Goal: Task Accomplishment & Management: Manage account settings

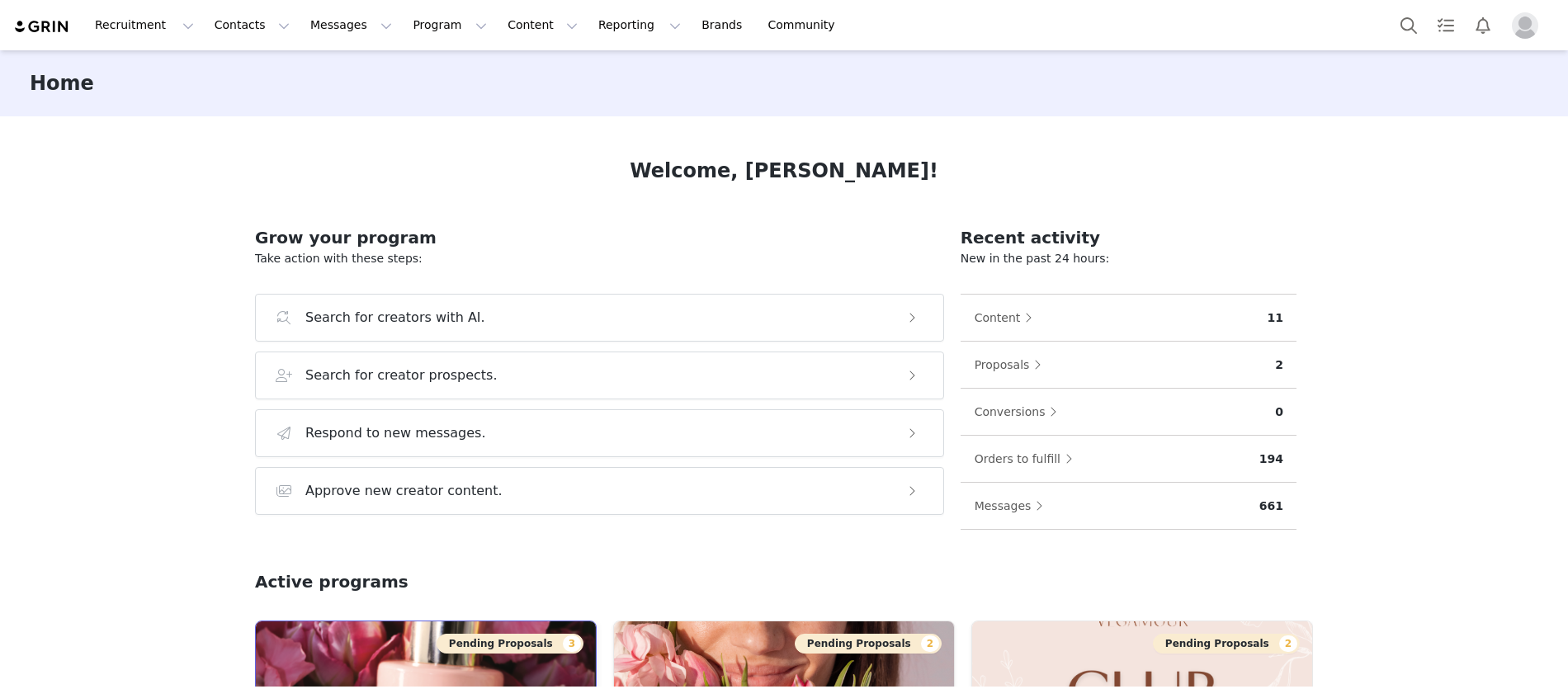
scroll to position [303, 0]
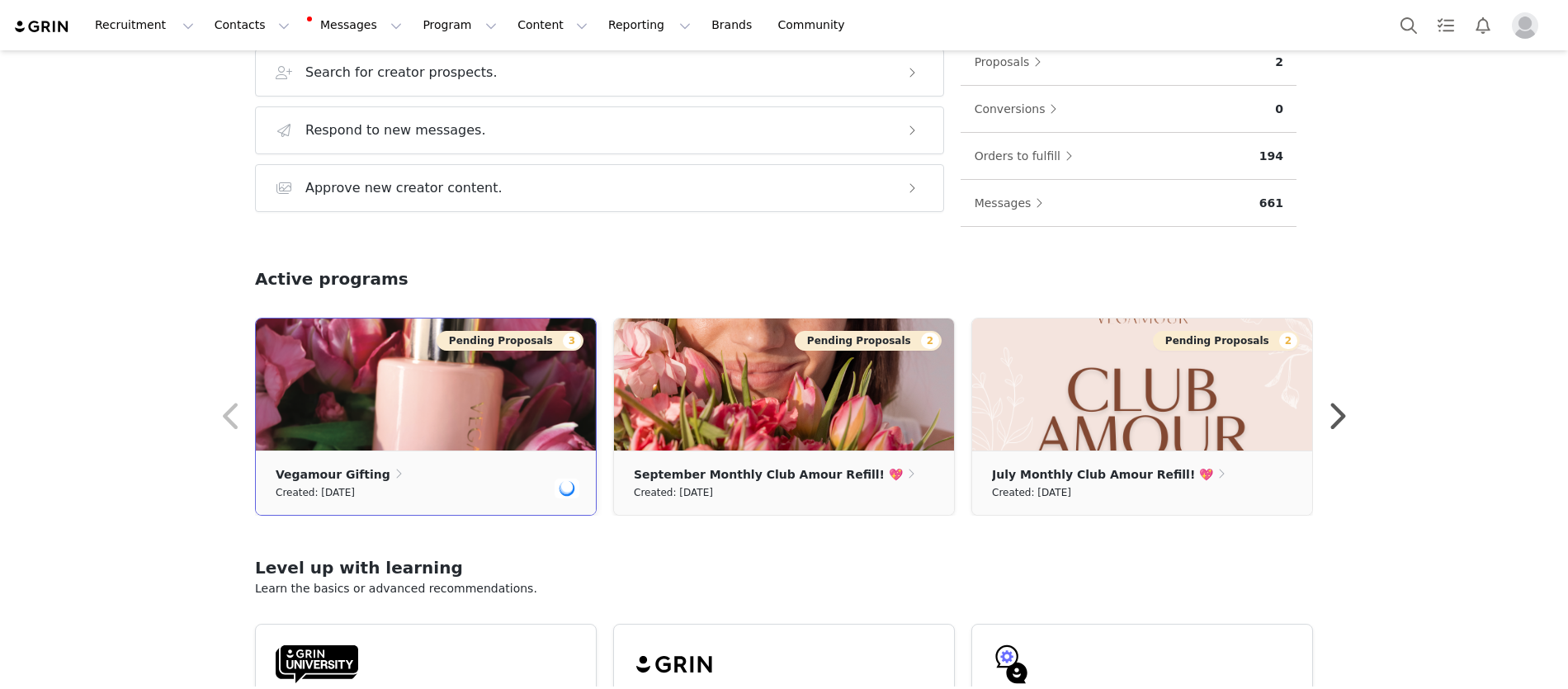
click at [465, 369] on img at bounding box center [426, 384] width 340 height 132
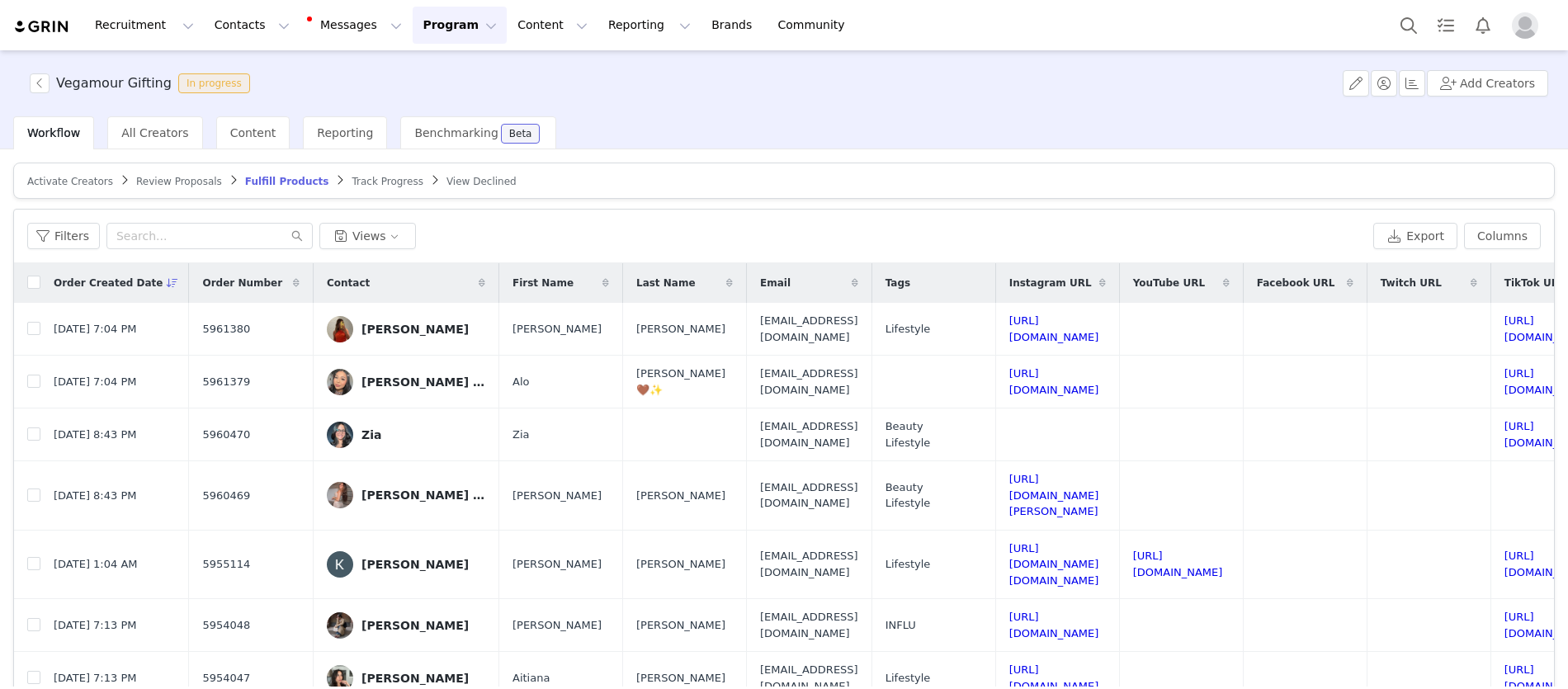
click at [184, 180] on span "Review Proposals" at bounding box center [179, 181] width 86 height 11
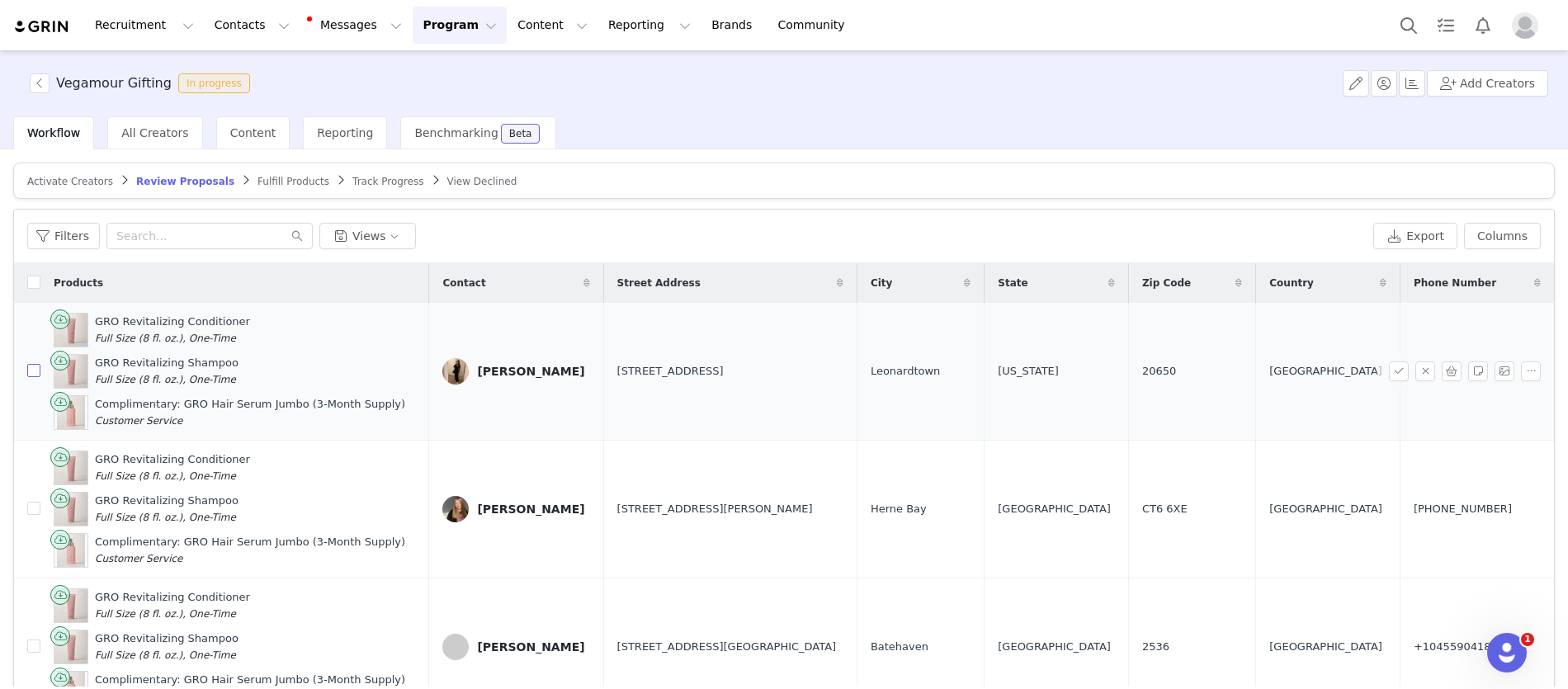
click at [39, 370] on input "checkbox" at bounding box center [33, 370] width 13 height 13
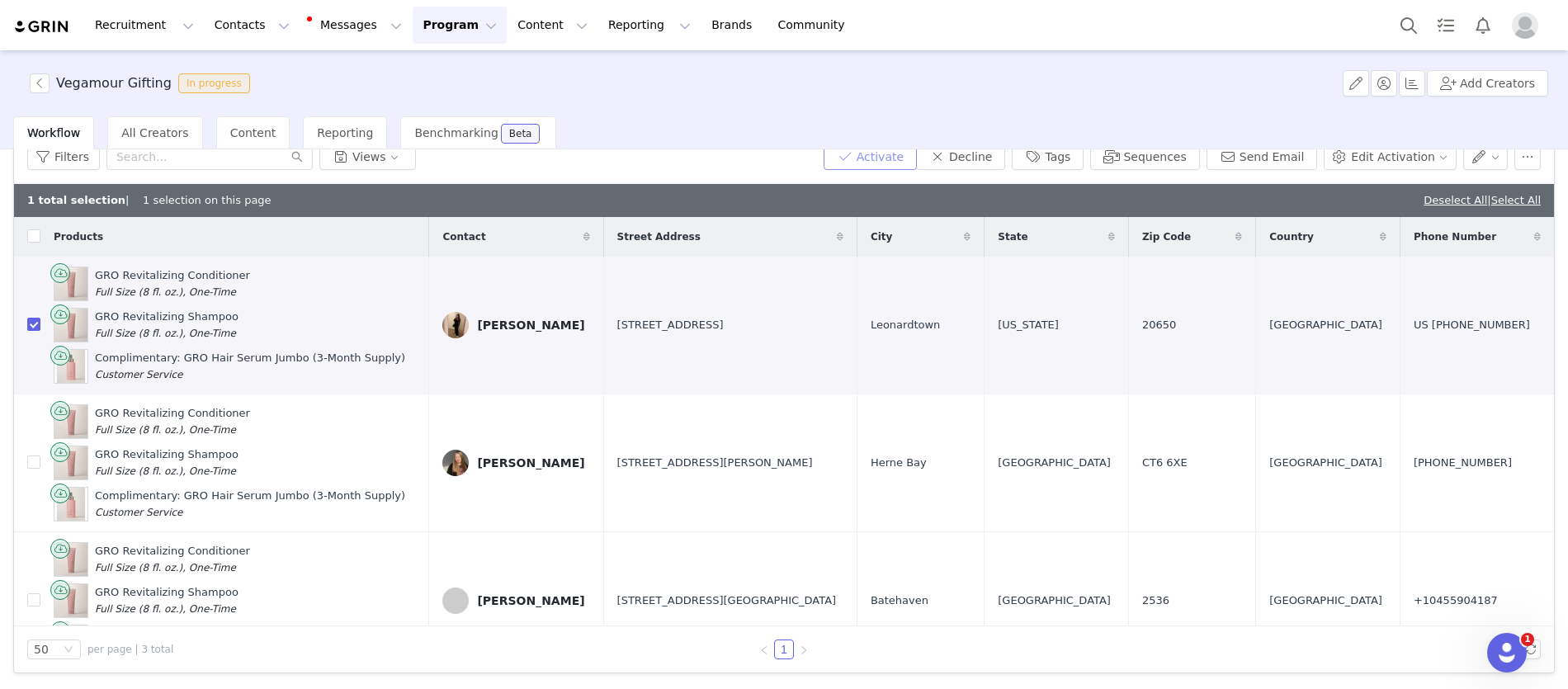
click at [877, 158] on button "Activate" at bounding box center [869, 156] width 94 height 27
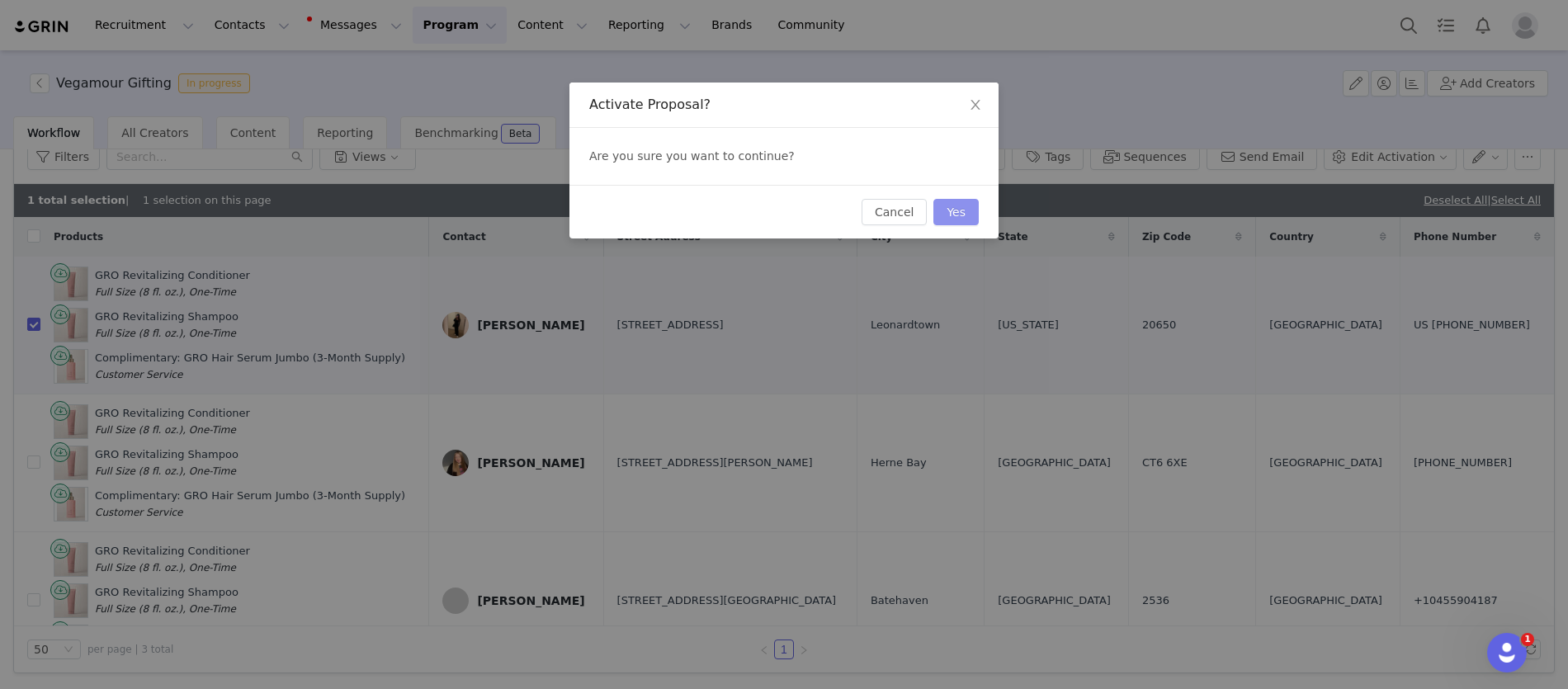
click at [960, 202] on button "Yes" at bounding box center [955, 212] width 45 height 27
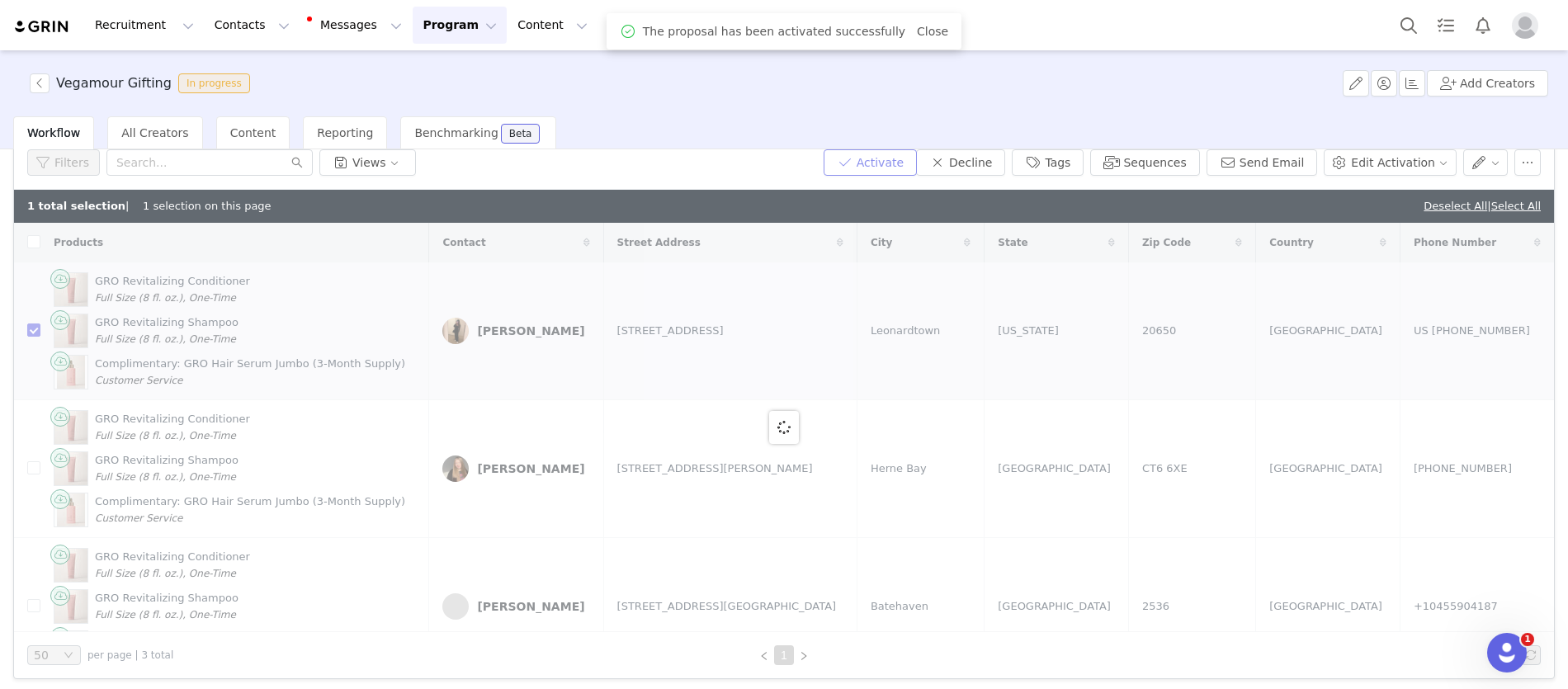
checkbox input "false"
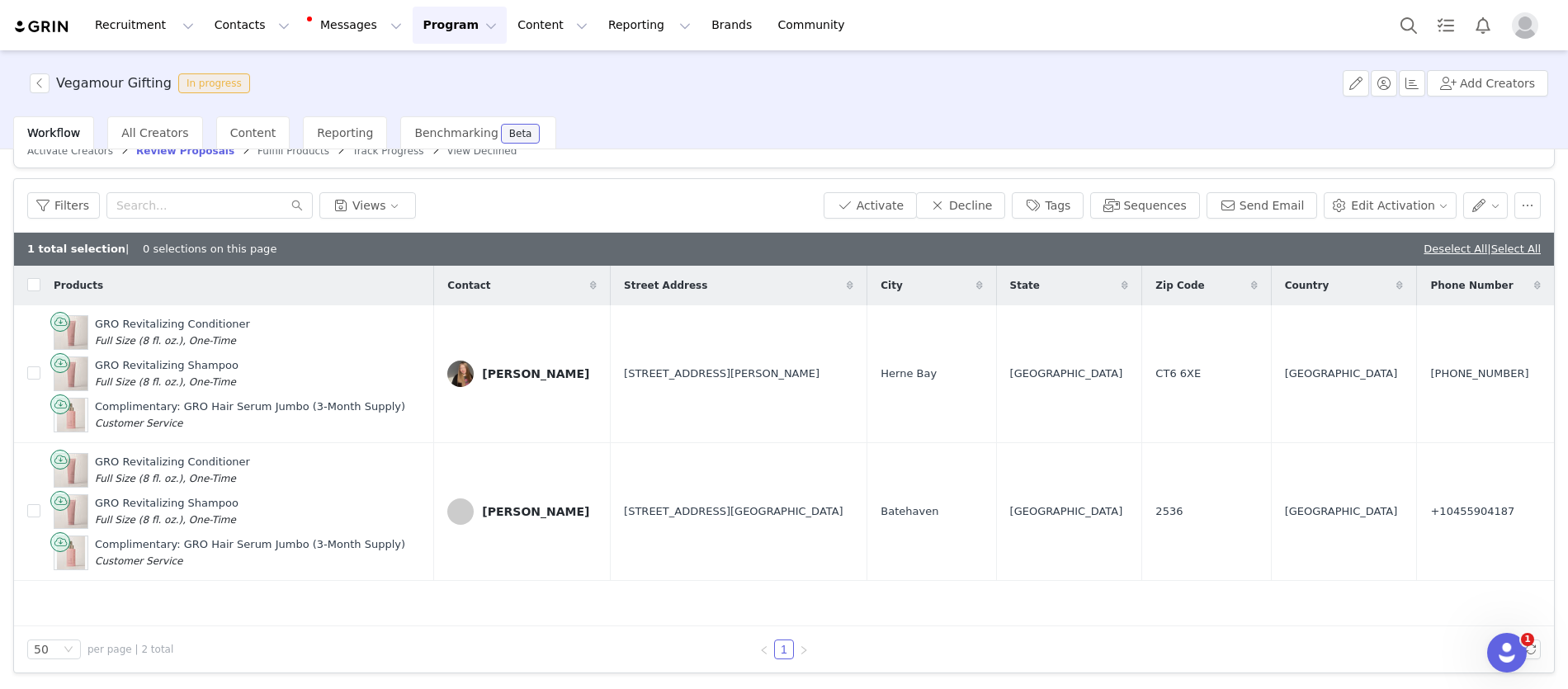
click at [265, 153] on span "Fulfill Products" at bounding box center [294, 150] width 72 height 11
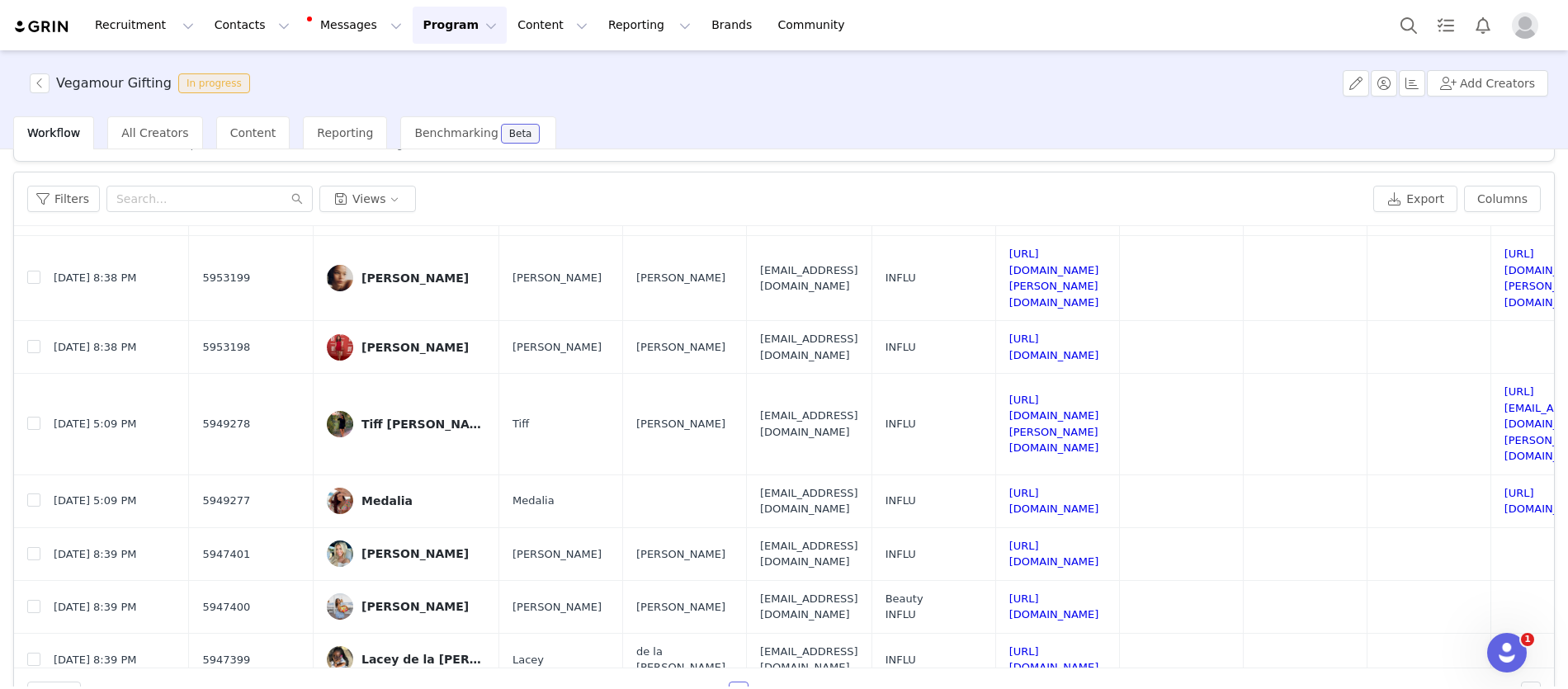
scroll to position [79, 0]
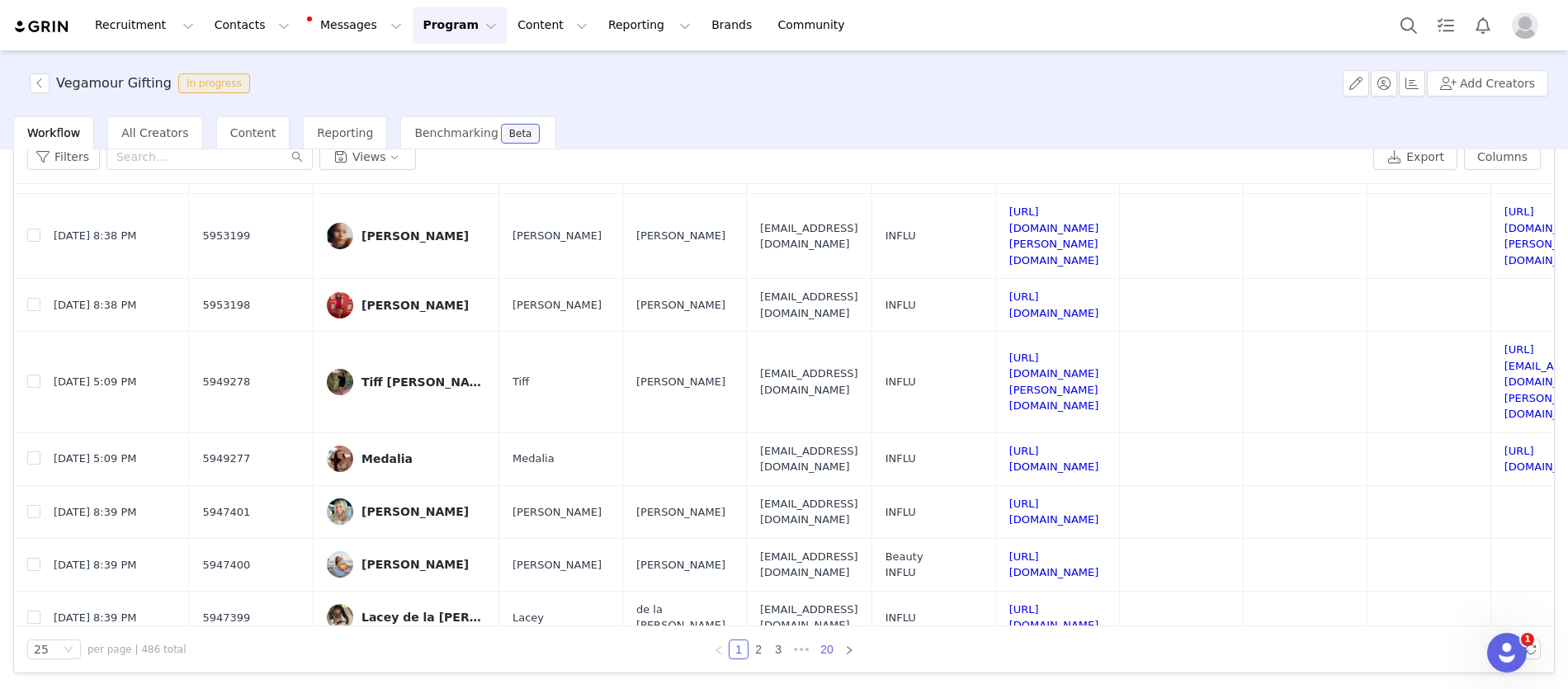
click at [818, 650] on link "20" at bounding box center [826, 649] width 23 height 18
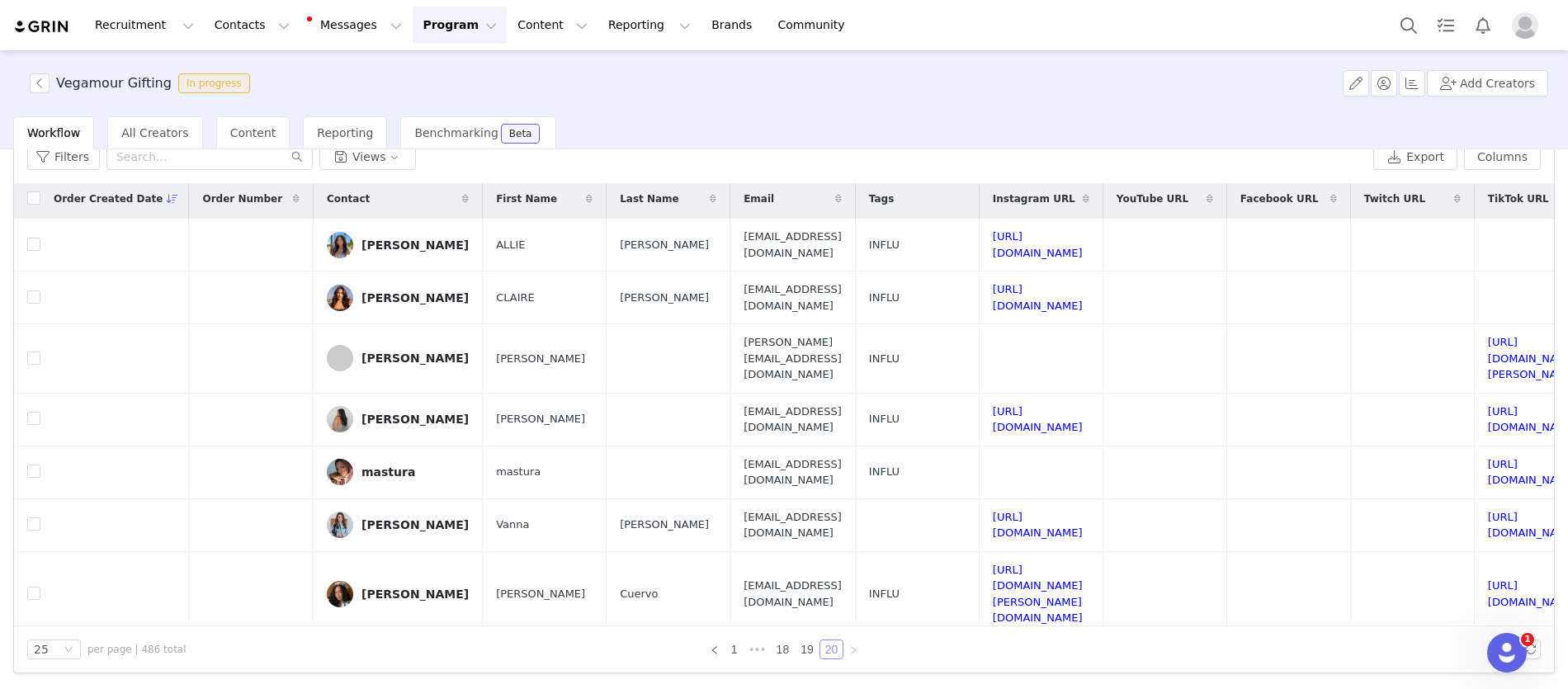
scroll to position [0, 0]
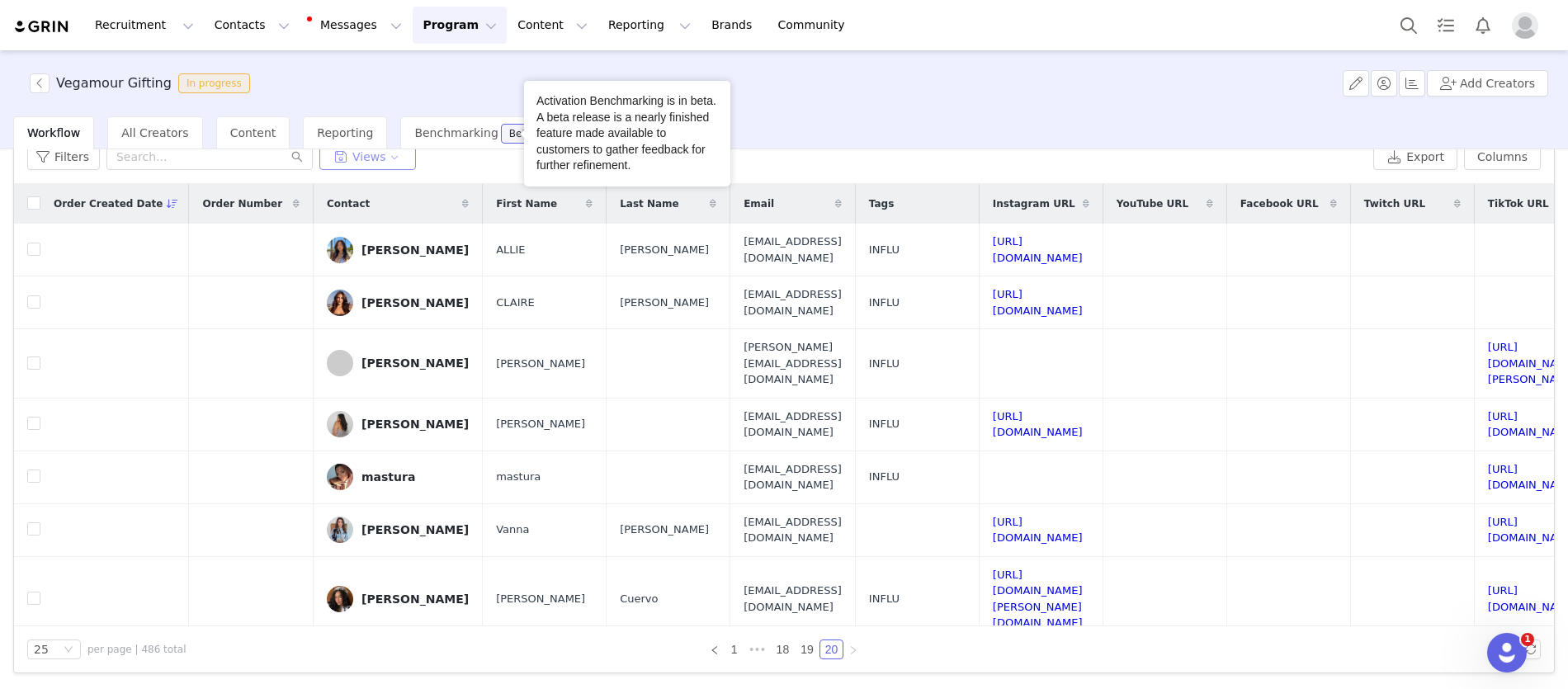
click at [384, 164] on button "Views" at bounding box center [367, 156] width 96 height 27
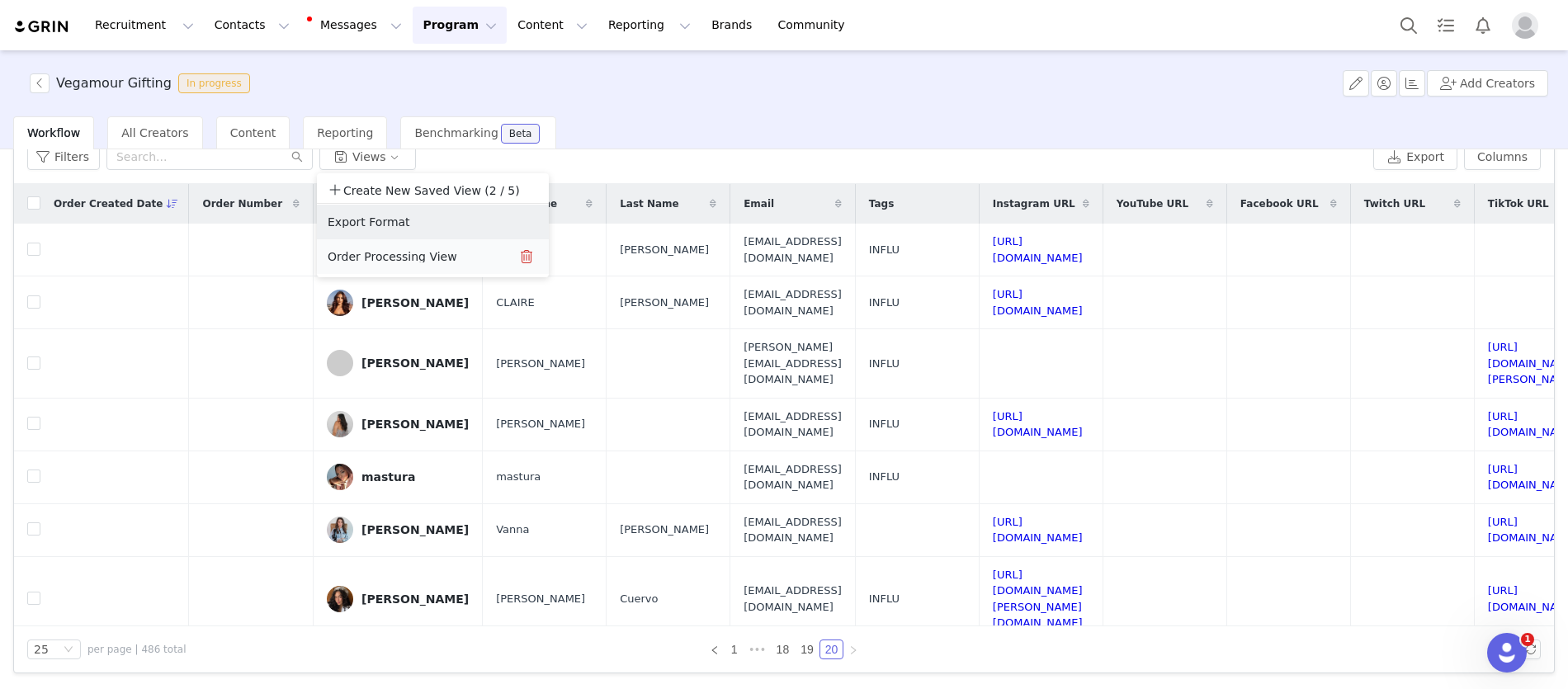
click at [427, 261] on button "Order Processing View" at bounding box center [410, 257] width 166 height 27
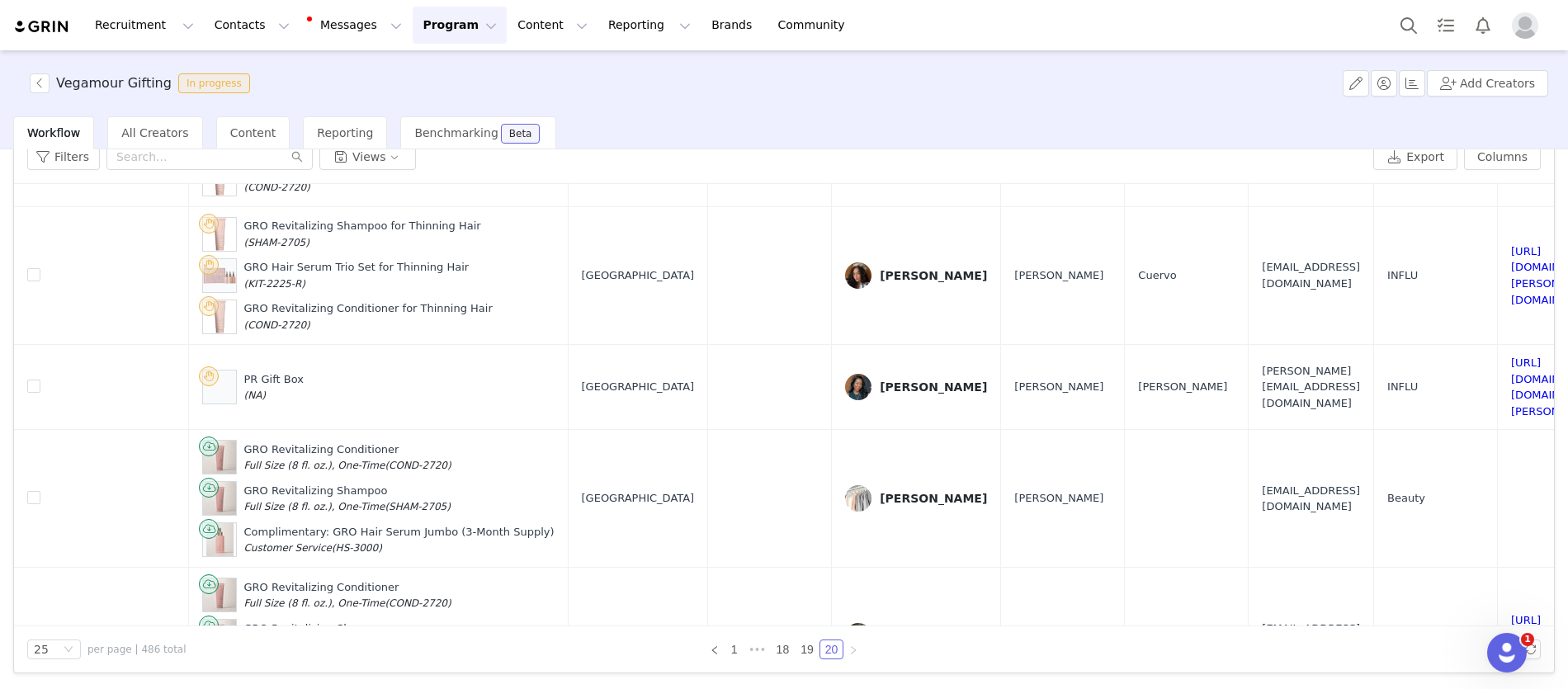
scroll to position [1043, 0]
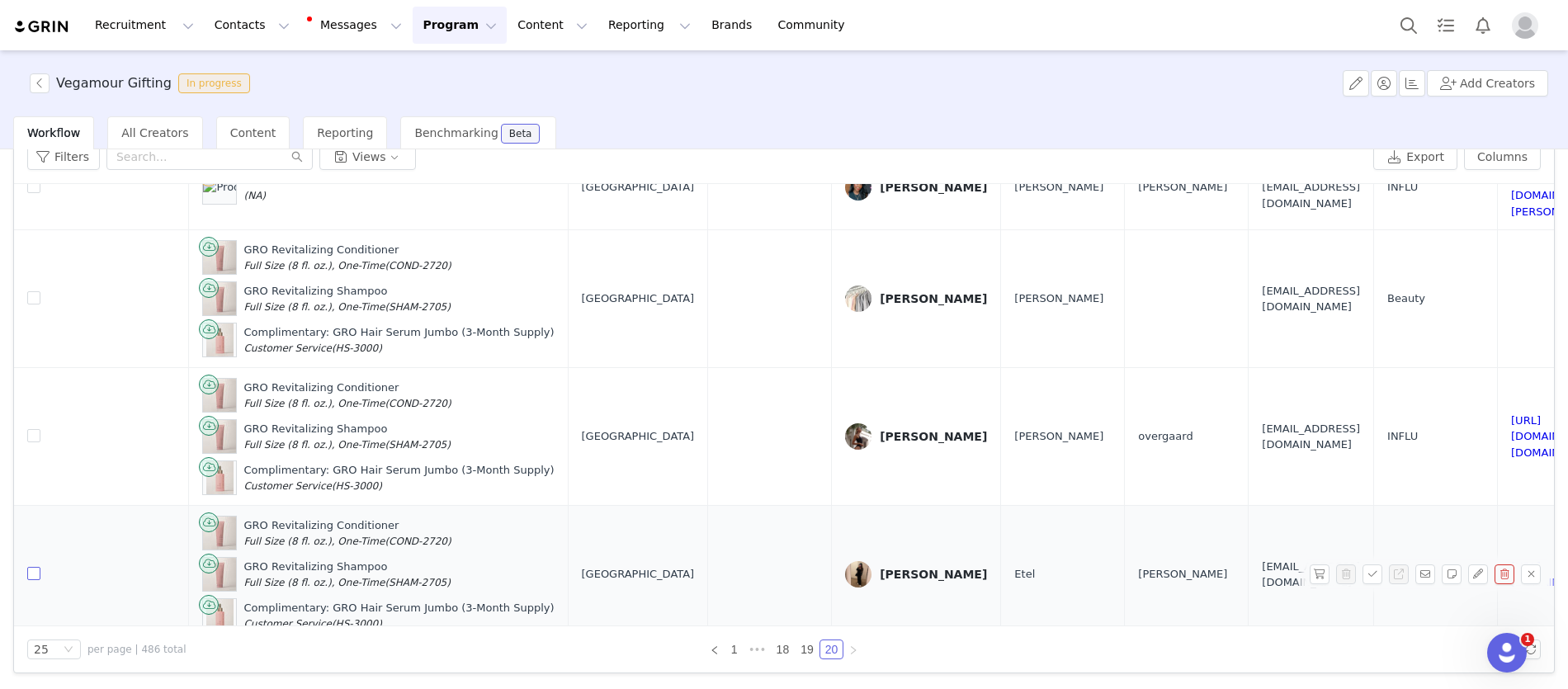
click at [34, 566] on input "checkbox" at bounding box center [33, 572] width 13 height 13
checkbox input "true"
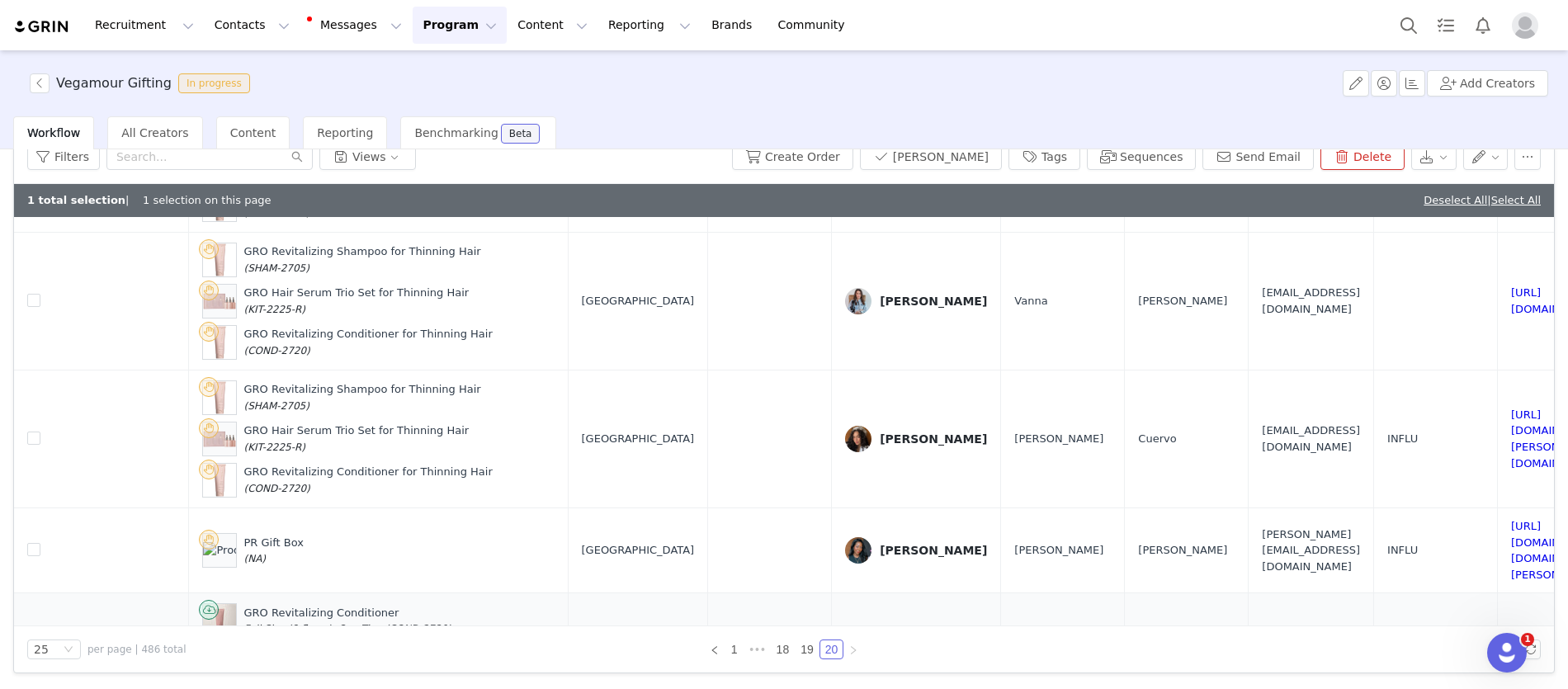
scroll to position [1076, 0]
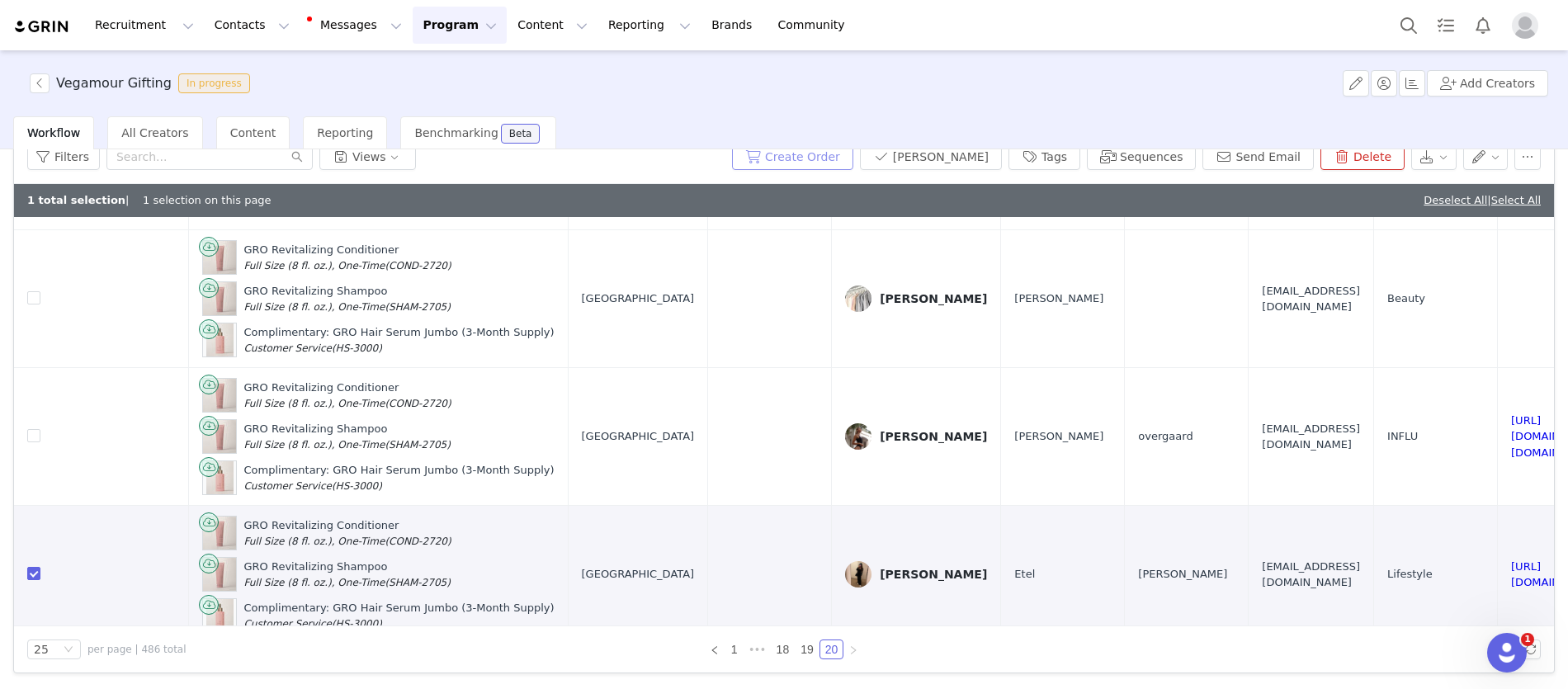
click at [820, 160] on button "Create Order" at bounding box center [792, 156] width 121 height 27
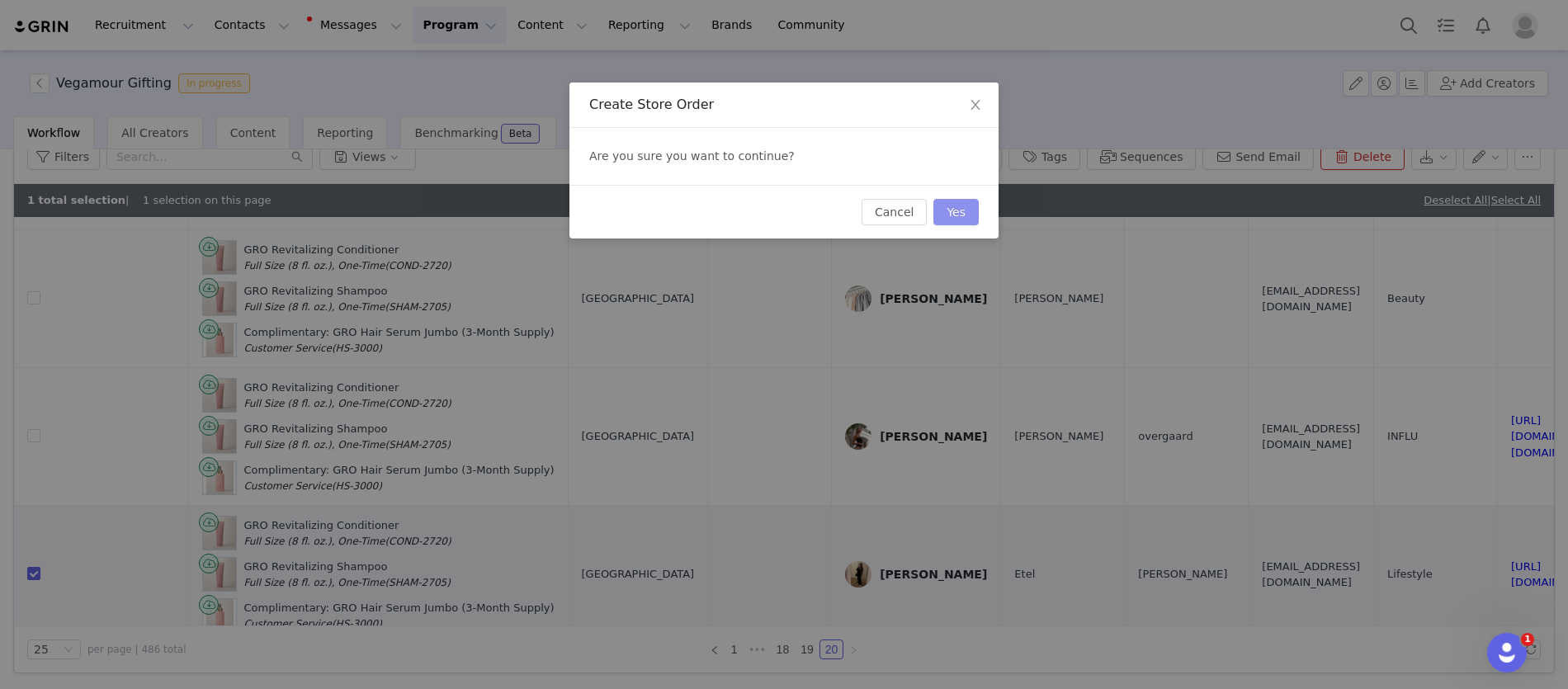
click at [964, 218] on button "Yes" at bounding box center [955, 212] width 45 height 27
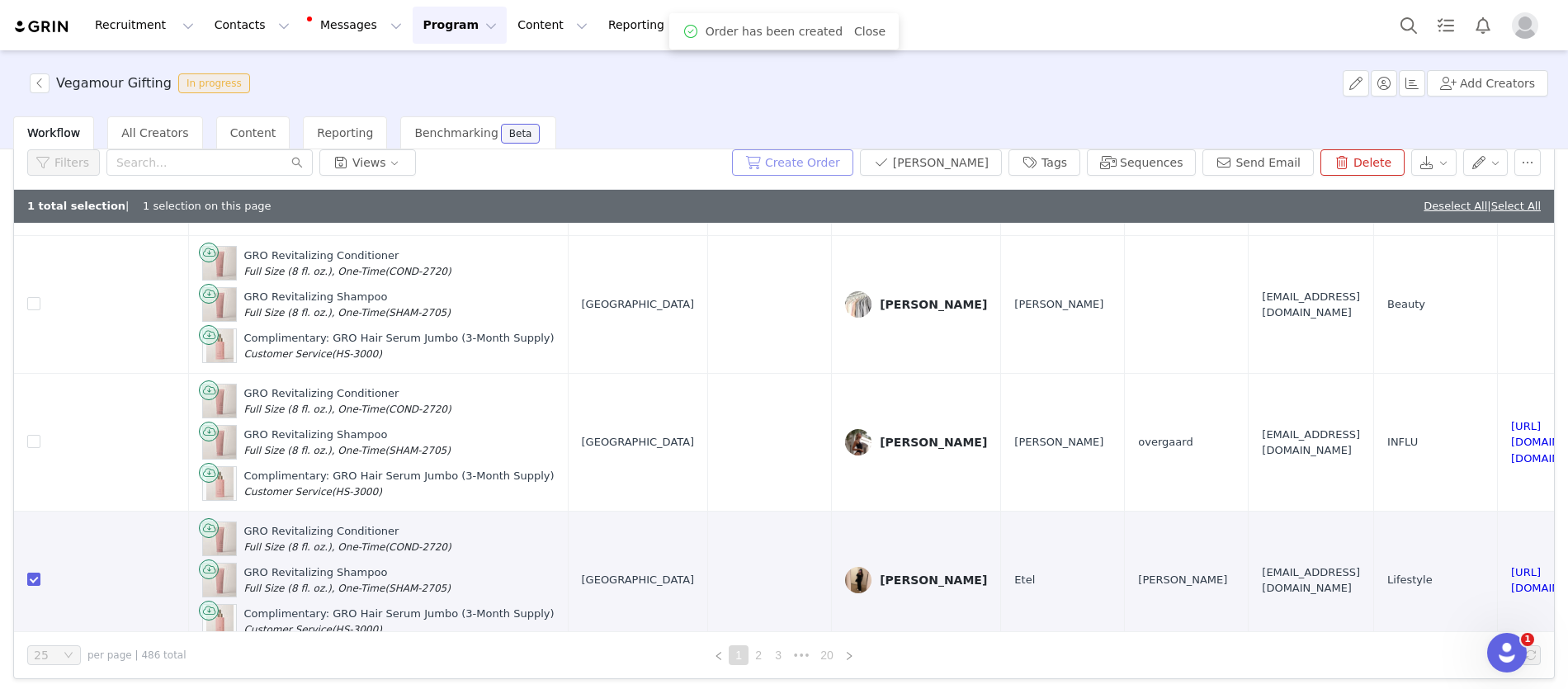
scroll to position [0, 0]
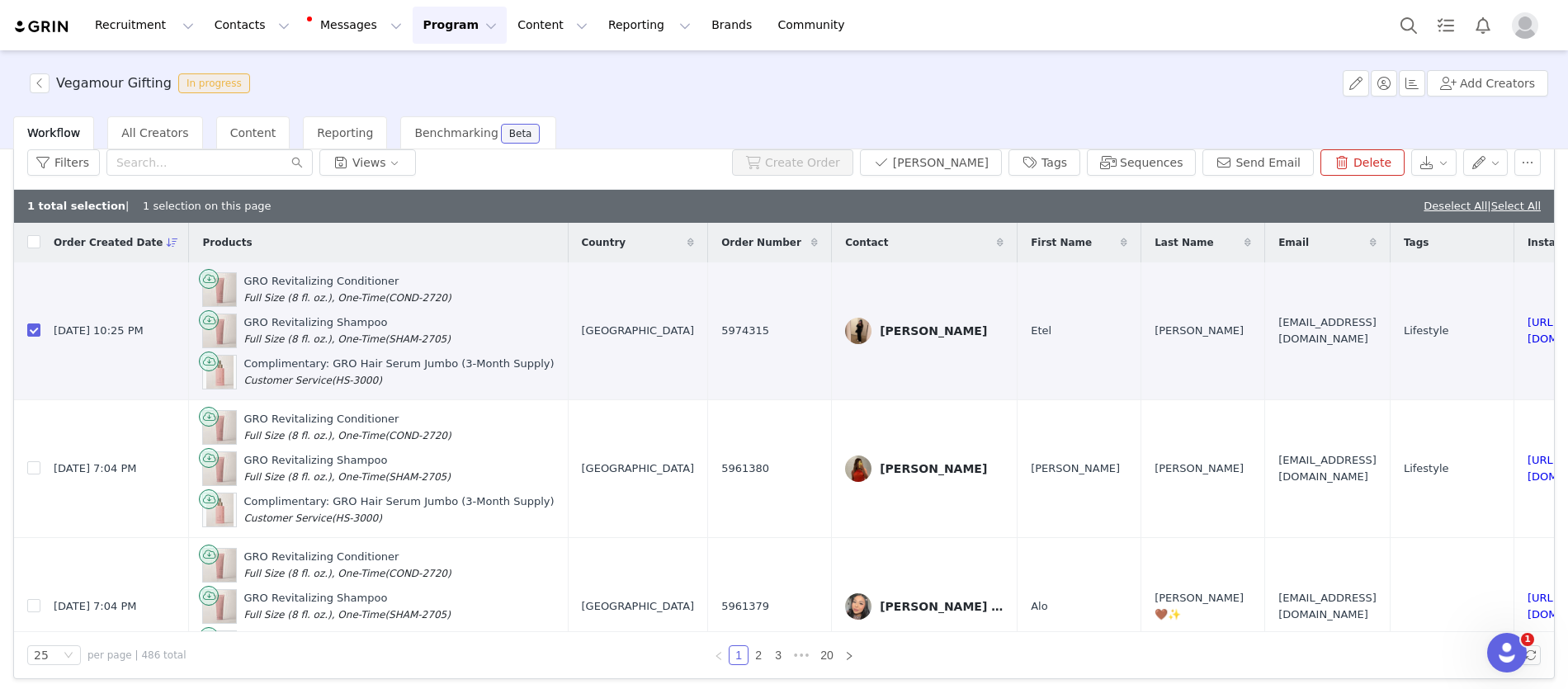
checkbox input "true"
checkbox input "false"
click at [160, 27] on button "Recruitment Recruitment" at bounding box center [144, 25] width 118 height 37
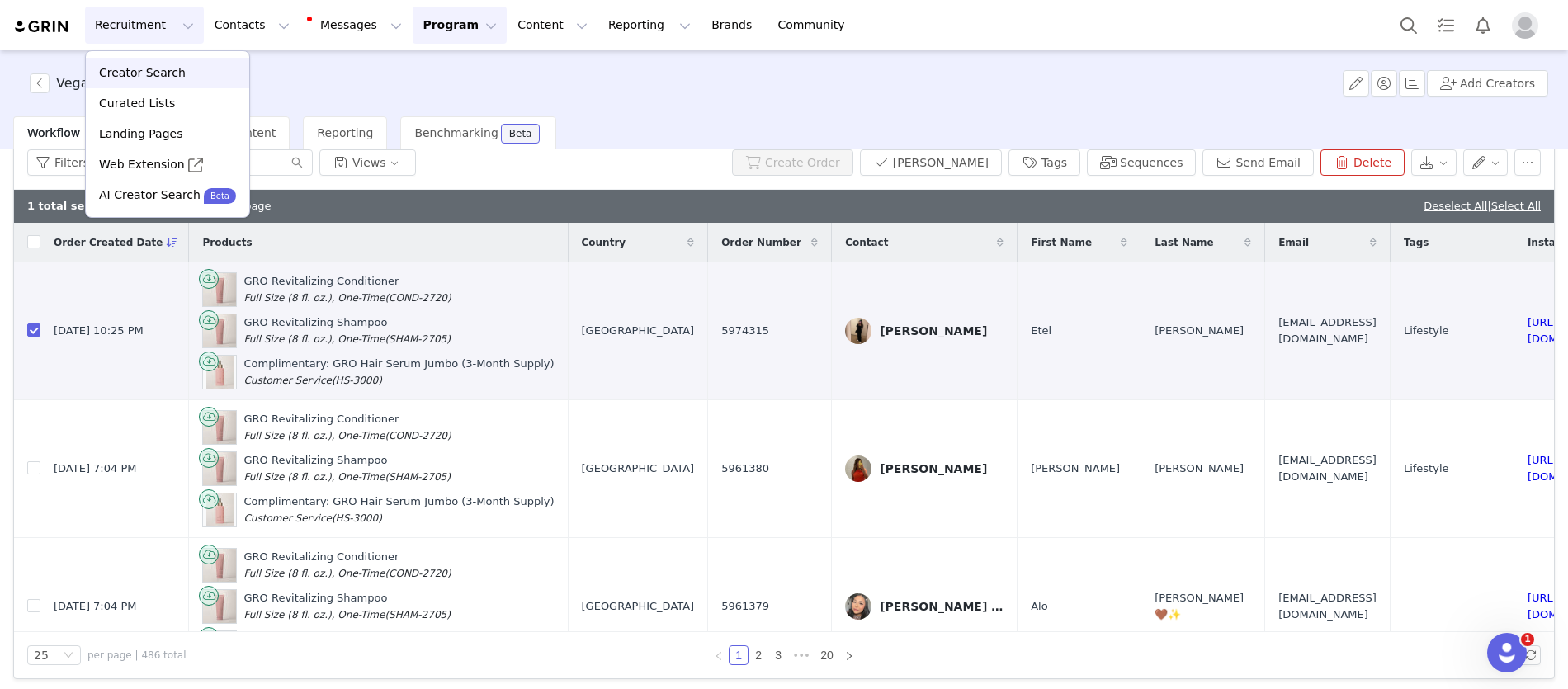
click at [184, 76] on div "Creator Search" at bounding box center [167, 73] width 143 height 17
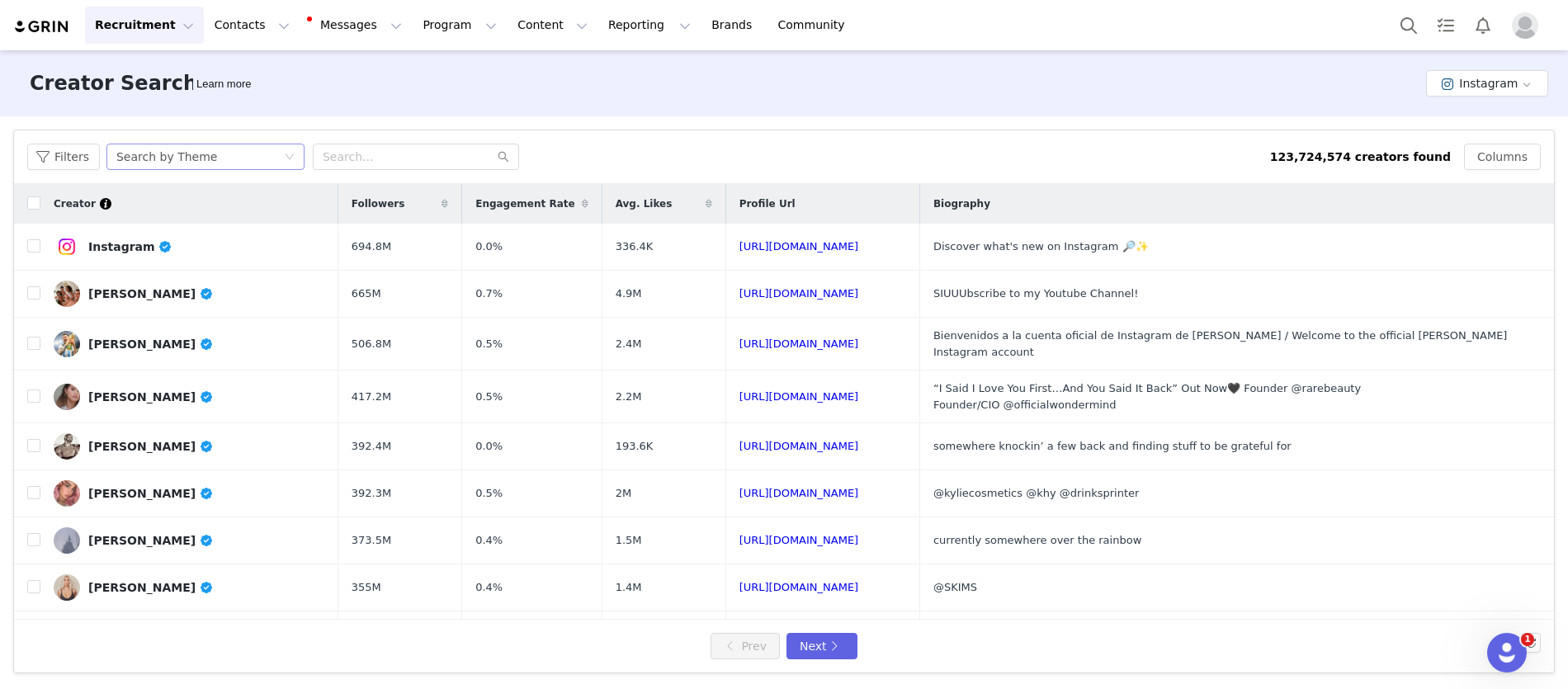
click at [258, 158] on div "Search by Theme" at bounding box center [200, 156] width 167 height 25
click at [407, 139] on div "Filters Search by Theme 123,724,574 creators found Columns" at bounding box center [784, 157] width 1540 height 53
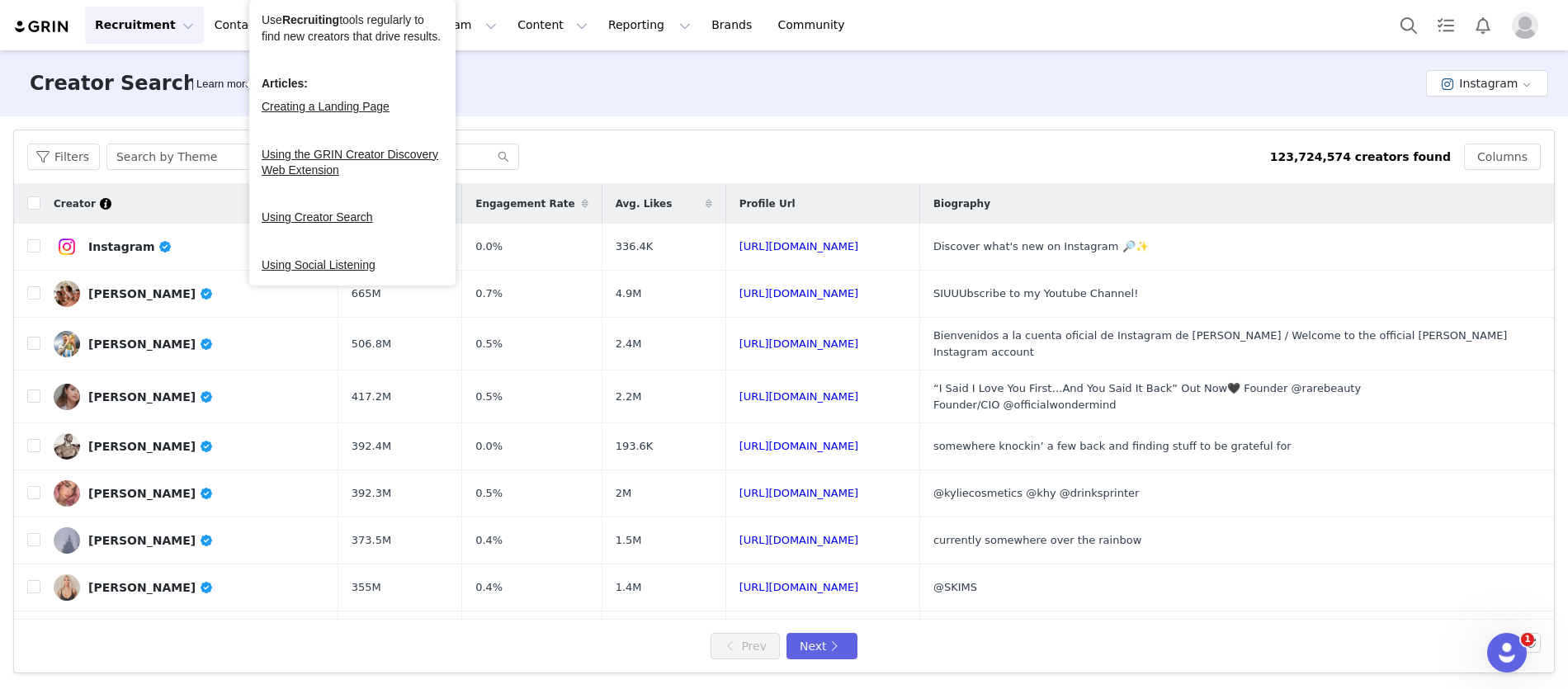
click at [173, 38] on button "Recruitment Recruitment" at bounding box center [144, 25] width 118 height 37
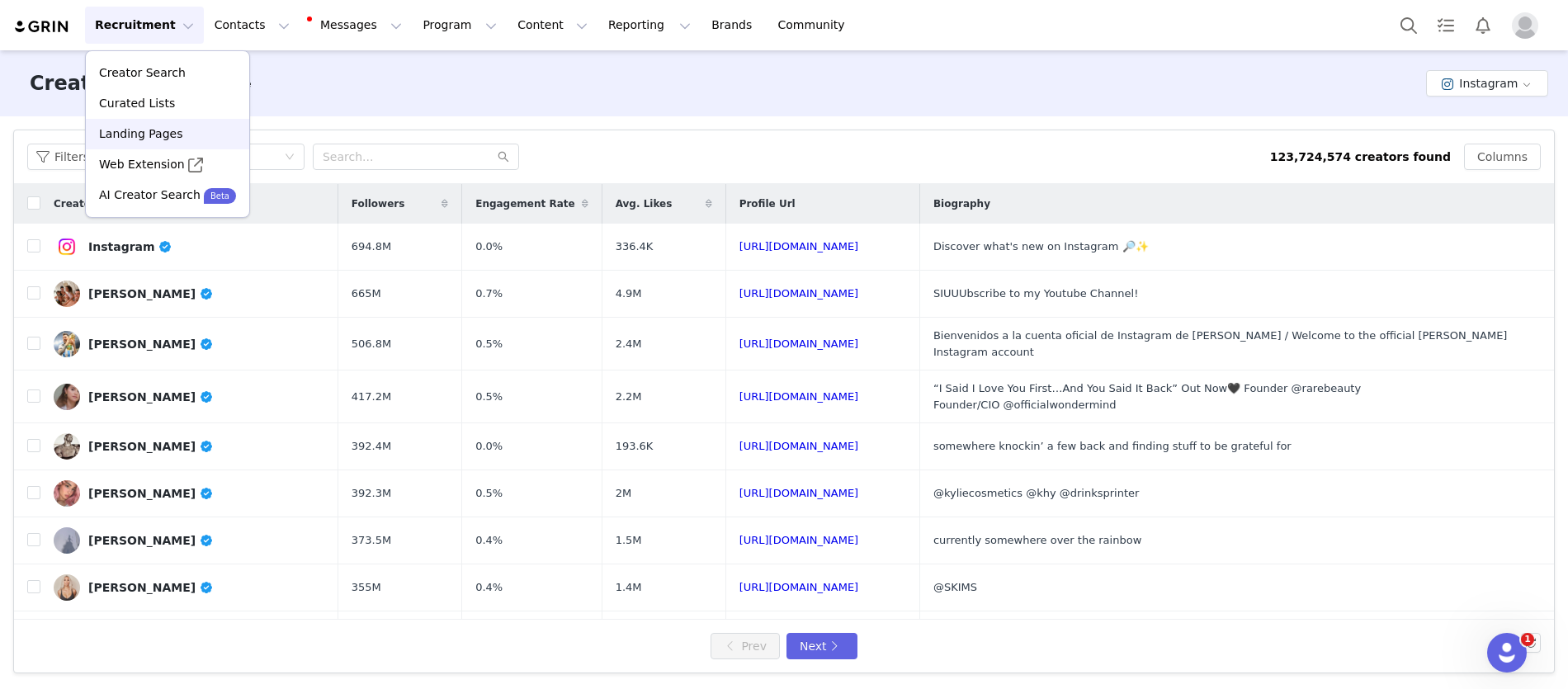
click at [164, 143] on link "Landing Pages" at bounding box center [167, 134] width 163 height 31
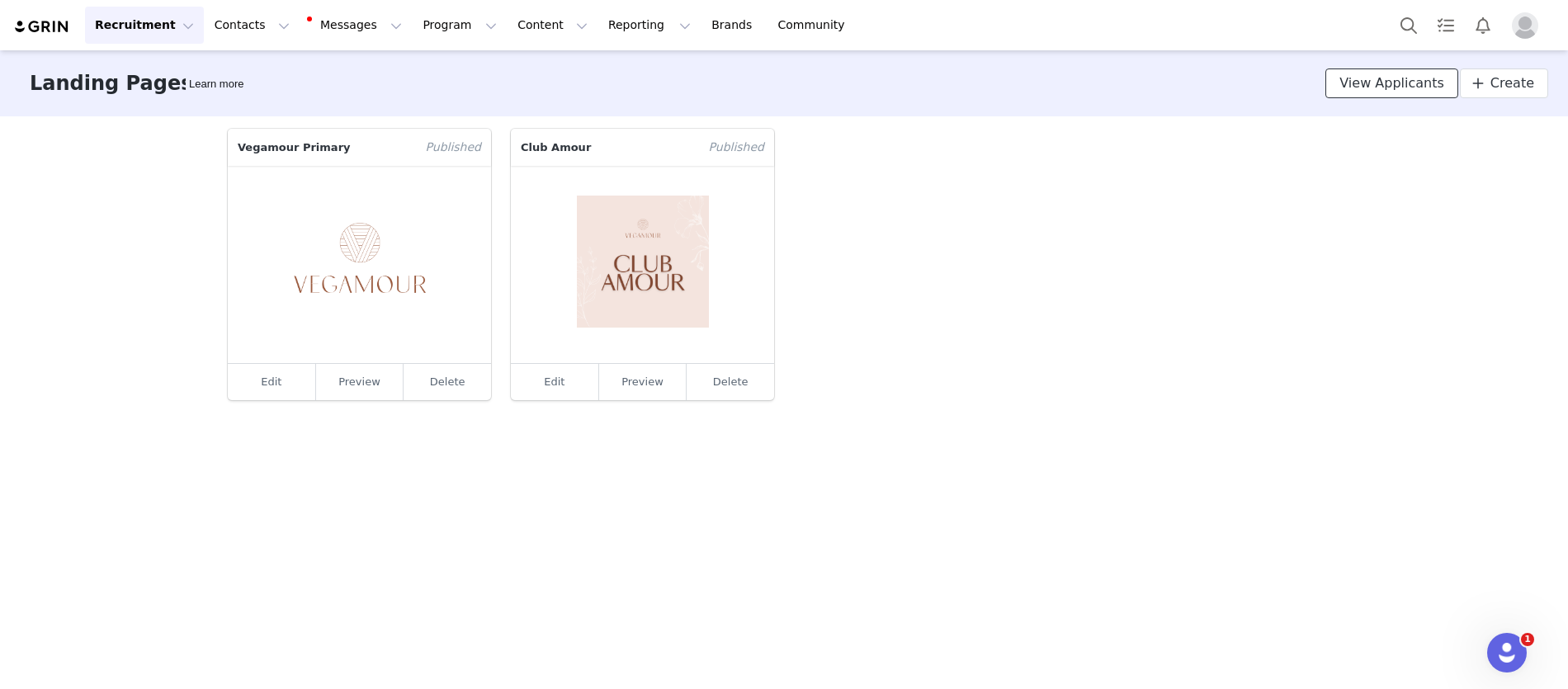
click at [1399, 89] on span "View Applicants" at bounding box center [1391, 83] width 105 height 20
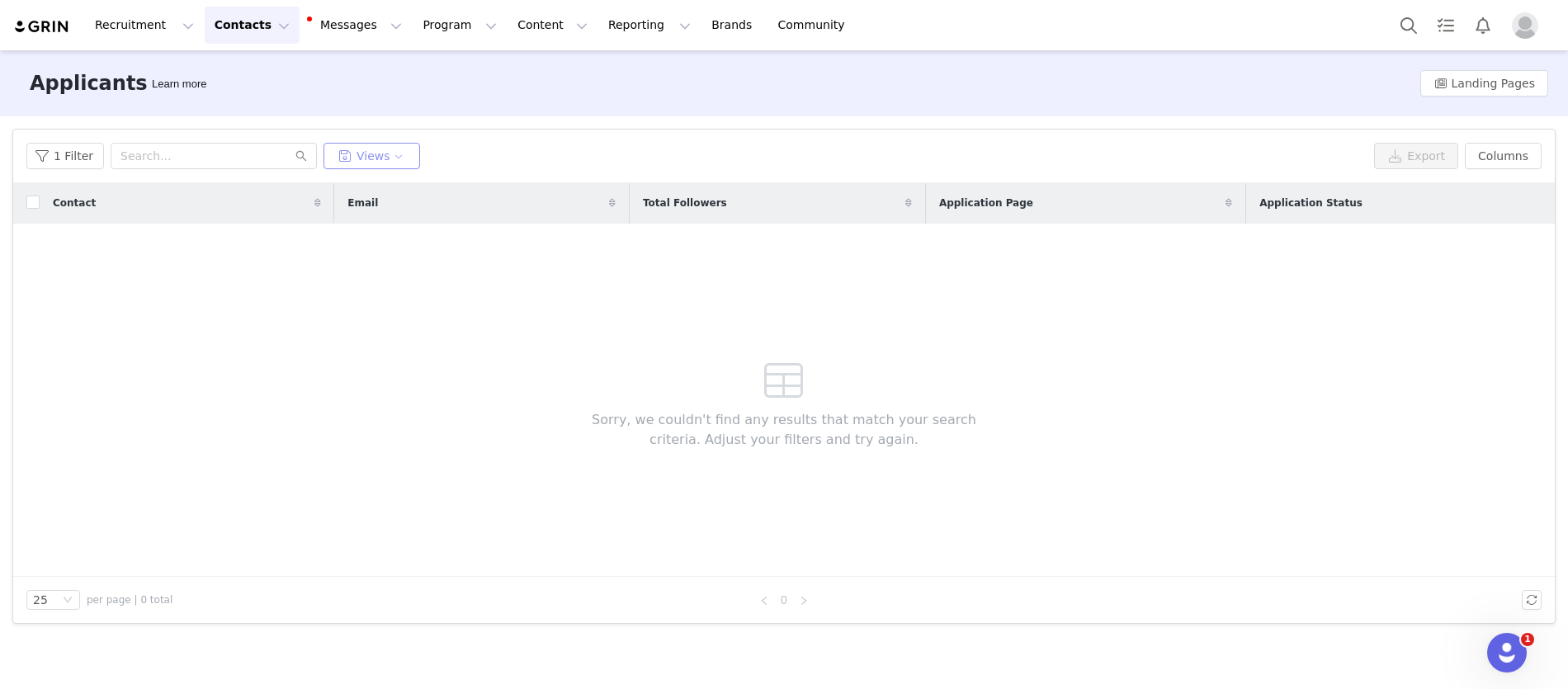
click at [384, 150] on button "Views" at bounding box center [372, 155] width 96 height 27
click at [401, 245] on button "Main Few" at bounding box center [413, 256] width 166 height 27
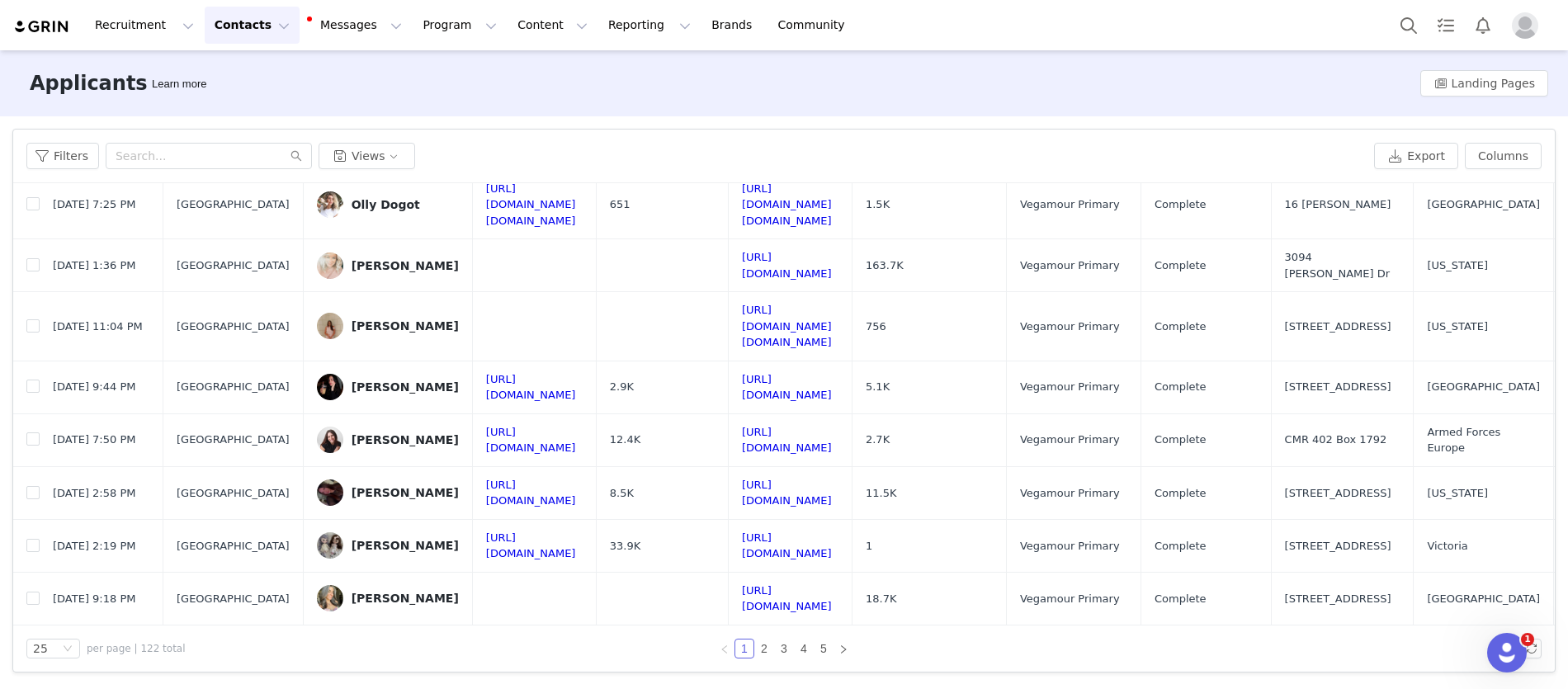
scroll to position [963, 0]
click at [72, 650] on icon "icon: down" at bounding box center [68, 649] width 10 height 10
click at [70, 625] on li "100" at bounding box center [53, 619] width 53 height 27
